Goal: Task Accomplishment & Management: Manage account settings

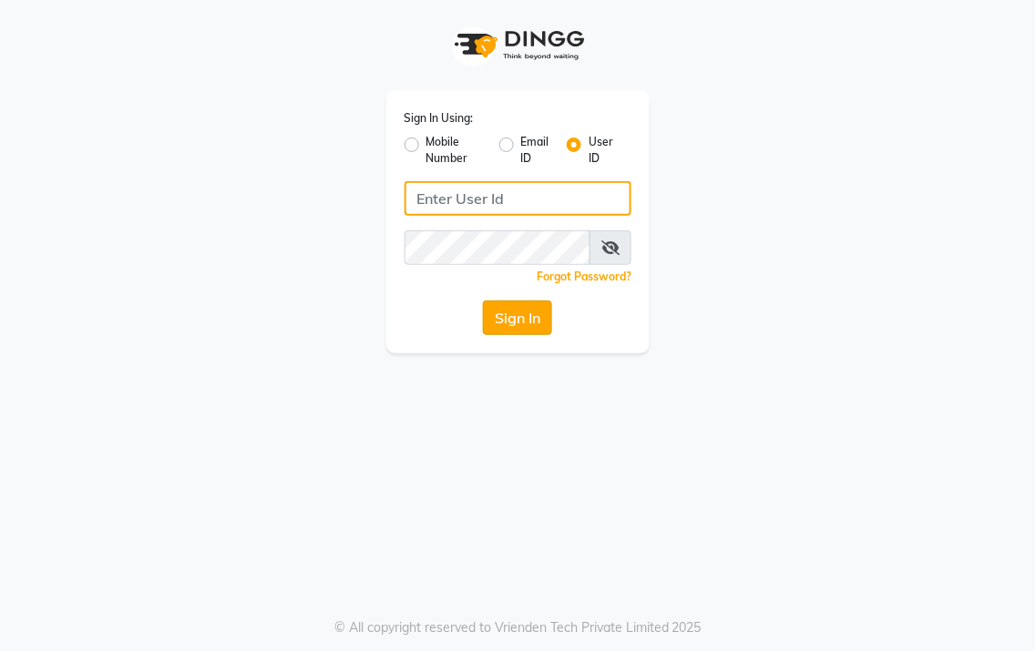
type input "senses@123"
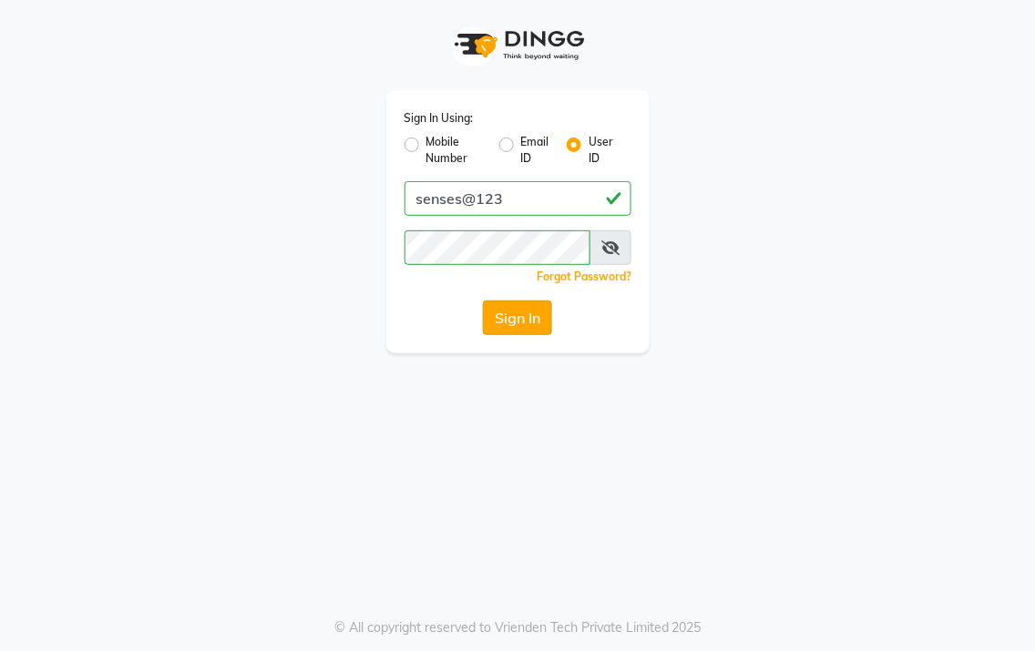
click at [514, 321] on button "Sign In" at bounding box center [517, 318] width 69 height 35
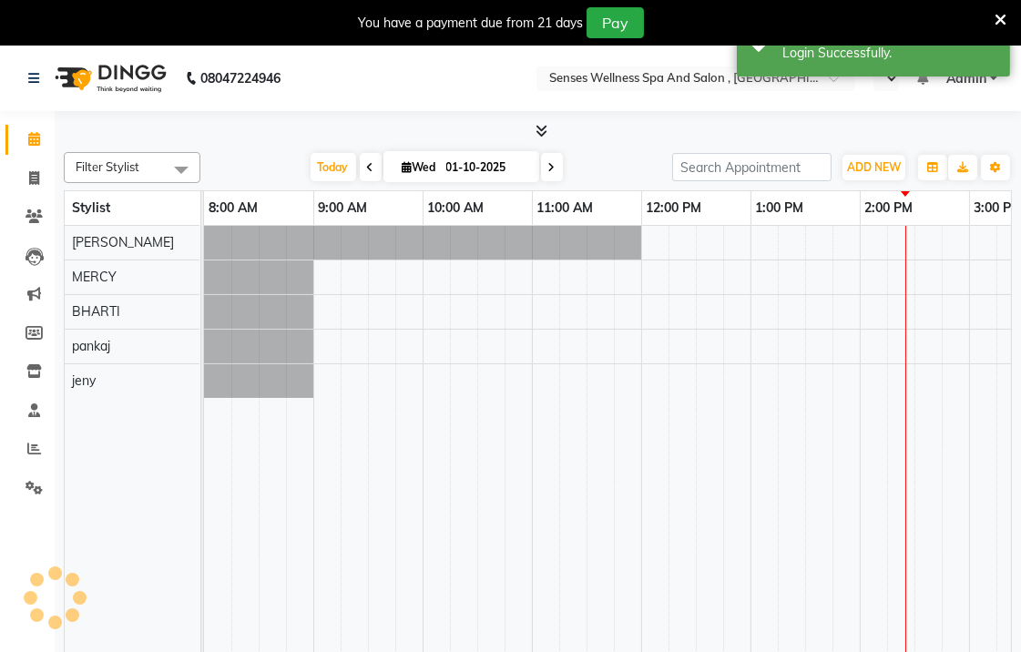
select select "en"
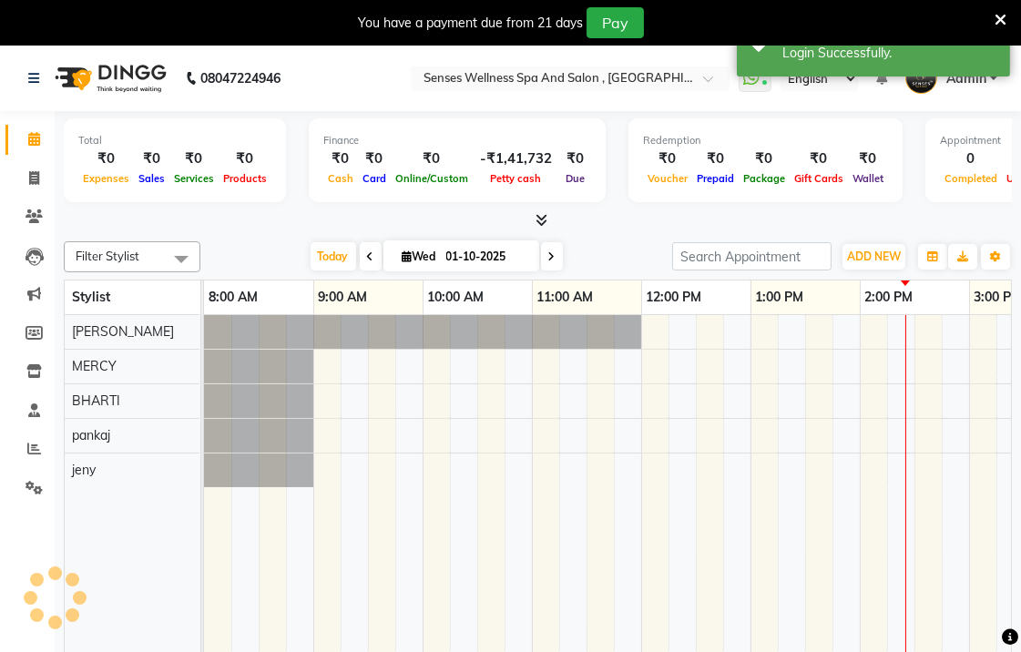
click at [999, 20] on icon at bounding box center [1001, 20] width 12 height 16
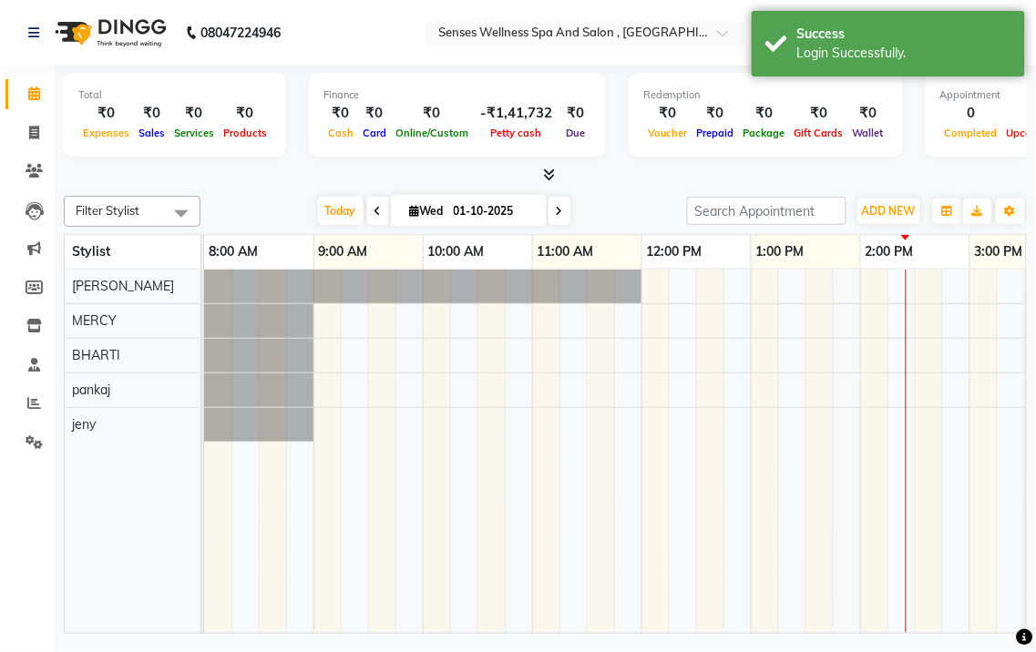
click at [277, 160] on div "Total ₹0 Expenses ₹0 Sales ₹0 Services ₹0 Products Finance ₹0 Cash ₹0 Card ₹0 O…" at bounding box center [545, 117] width 963 height 89
